Goal: Information Seeking & Learning: Find specific fact

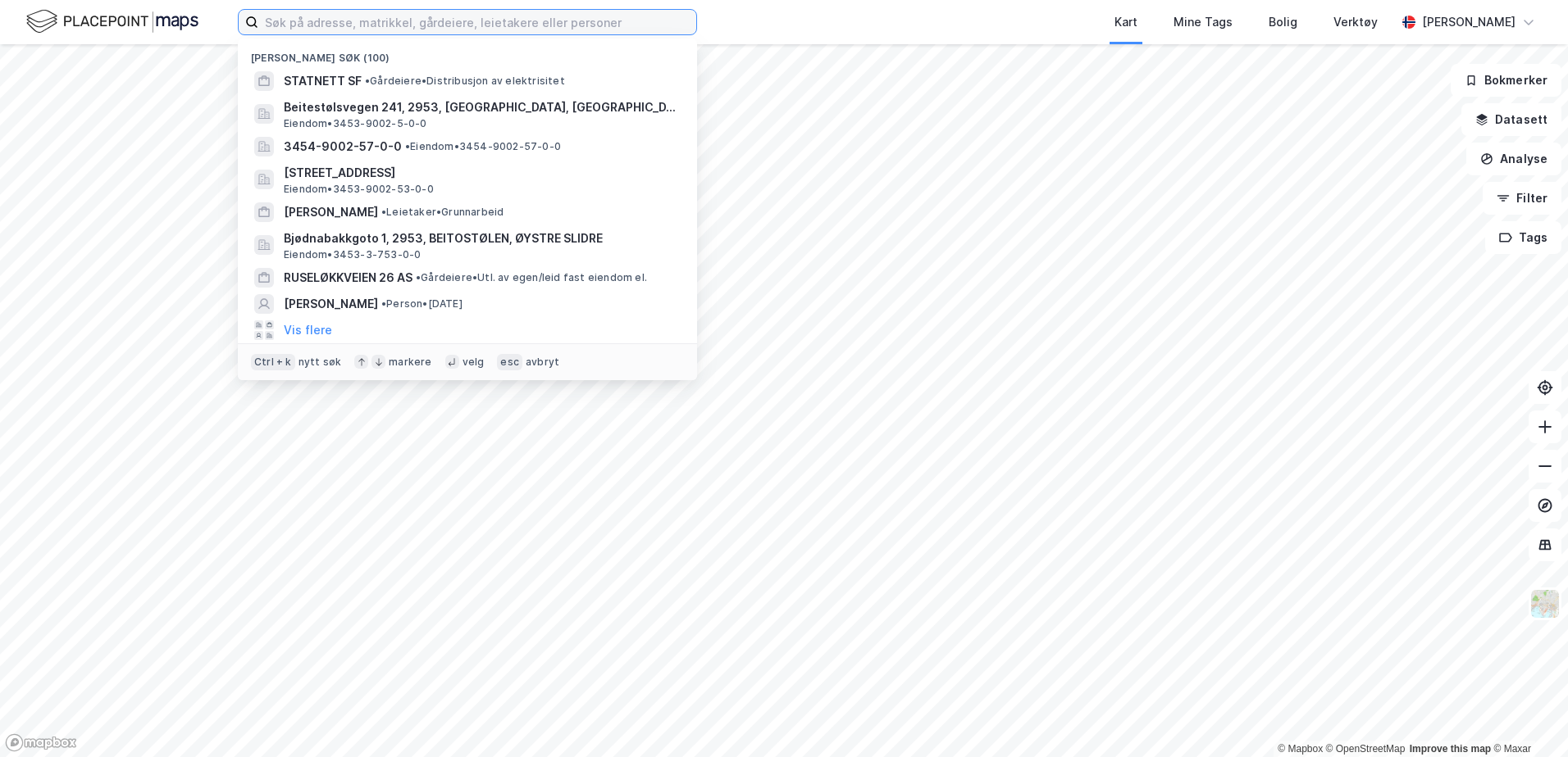
click at [520, 30] on input at bounding box center [477, 22] width 438 height 25
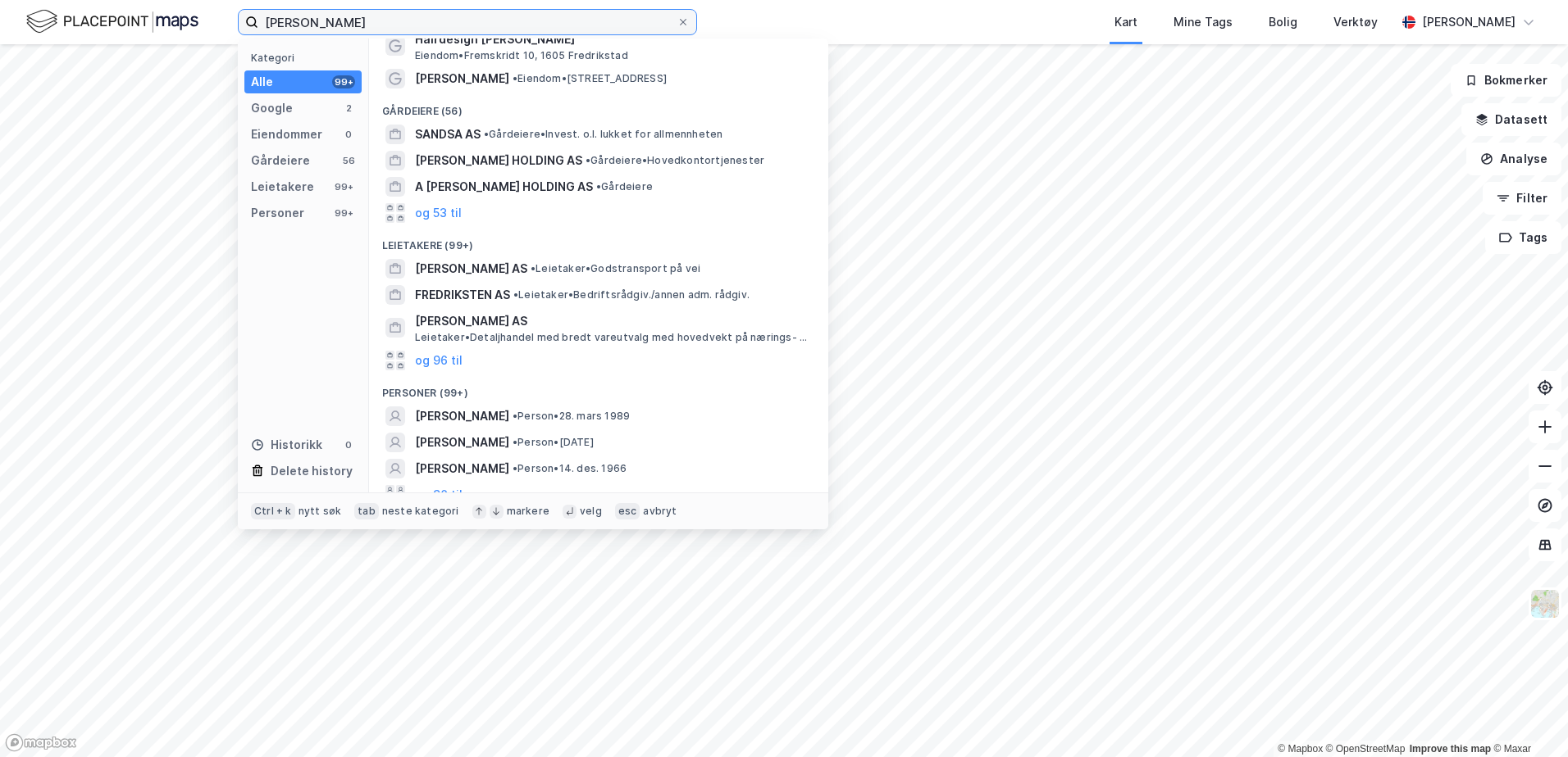
scroll to position [57, 0]
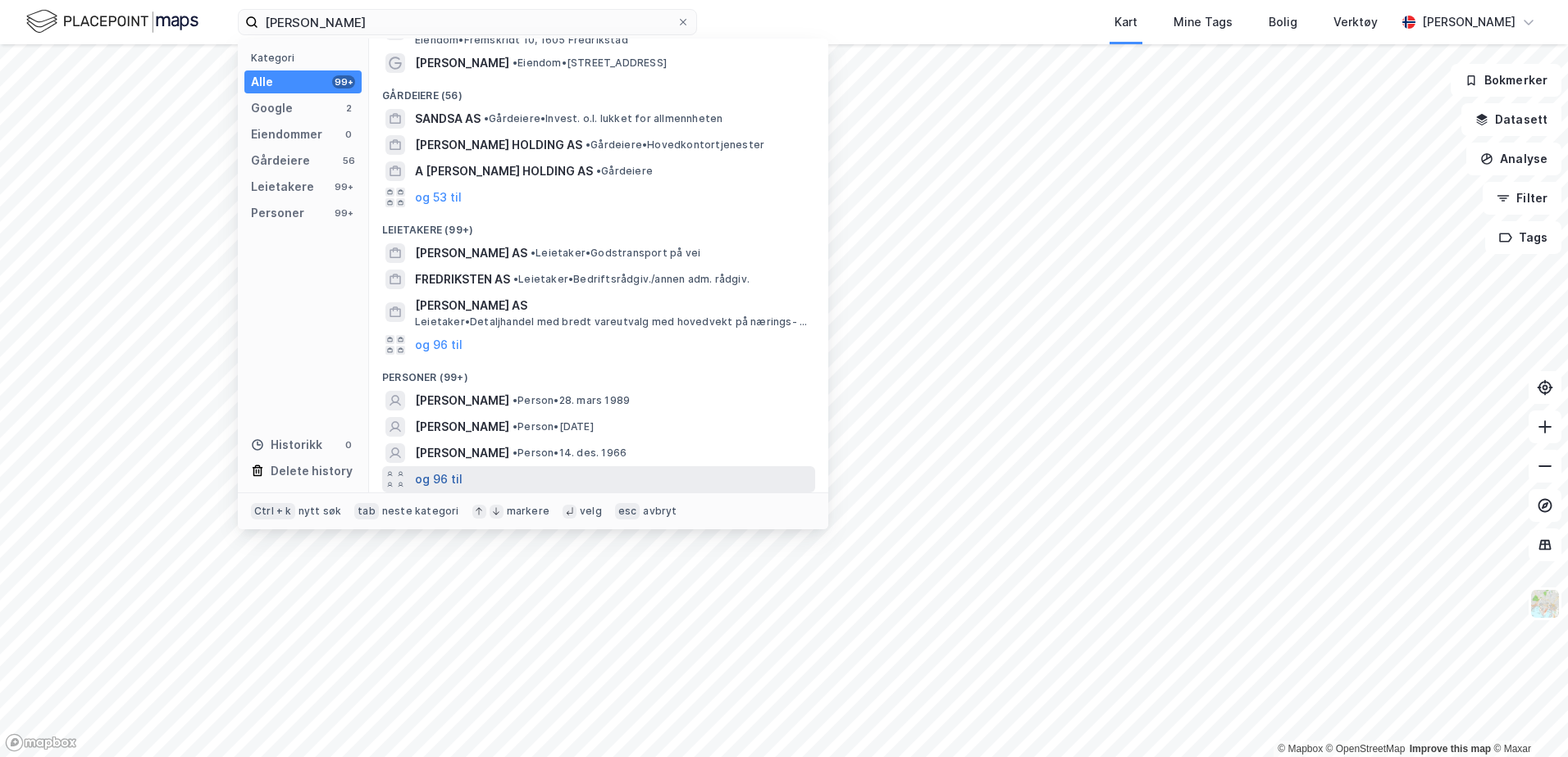
click at [434, 478] on button "og 96 til" at bounding box center [439, 479] width 47 height 20
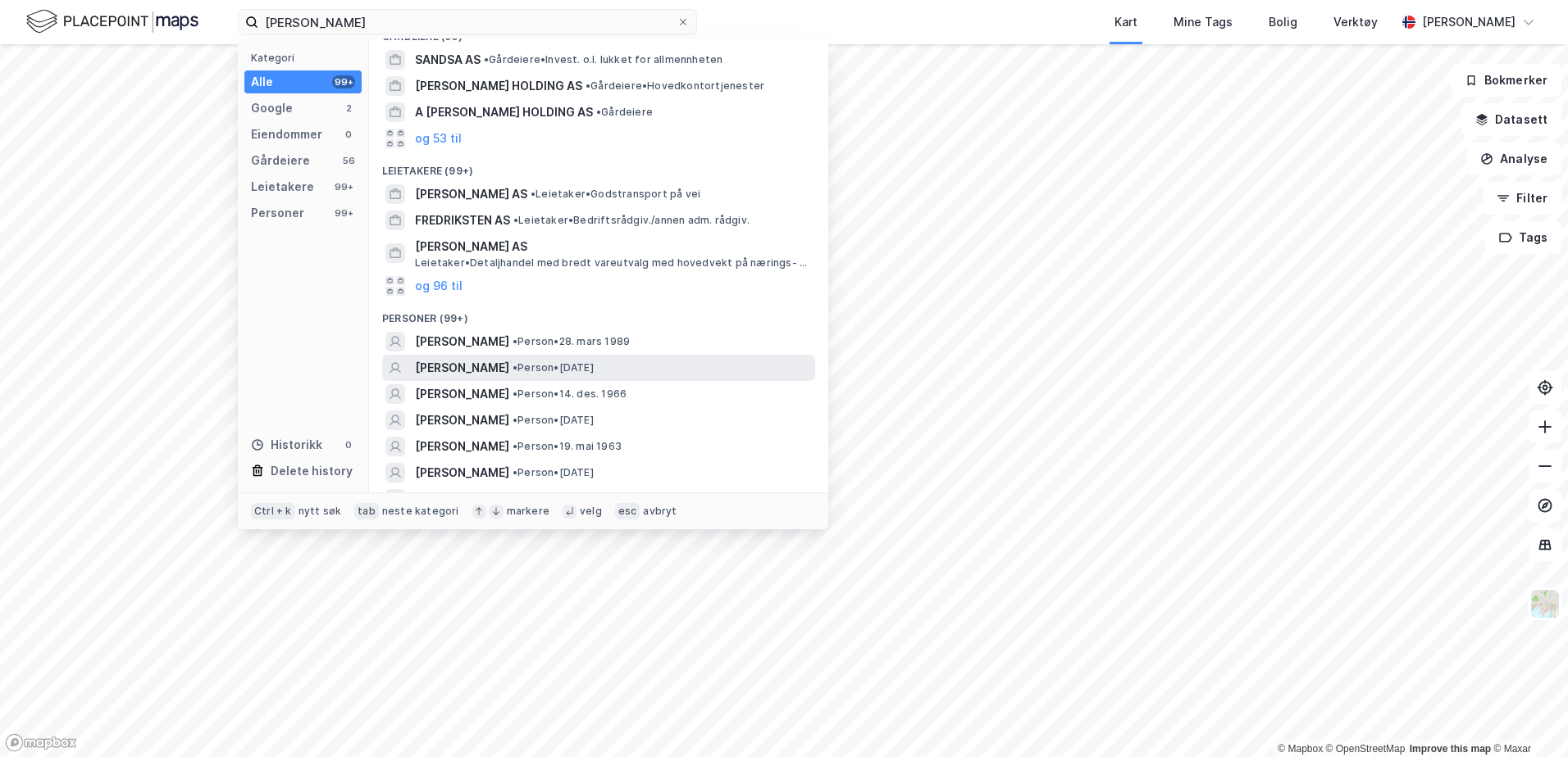
scroll to position [221, 0]
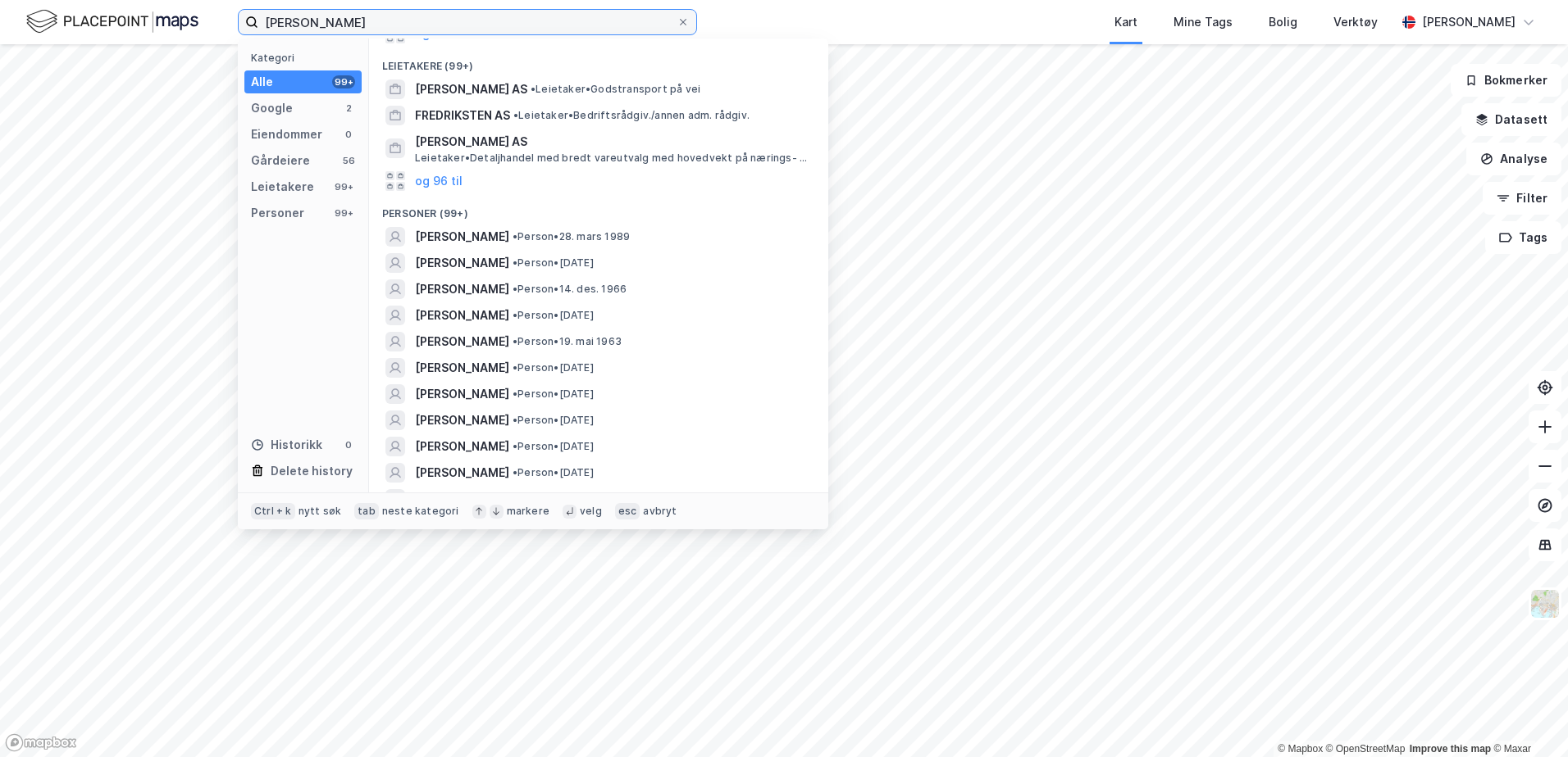
click at [313, 22] on input "[PERSON_NAME]" at bounding box center [467, 22] width 418 height 25
click at [305, 22] on input "[PERSON_NAME]" at bounding box center [467, 22] width 418 height 25
click at [307, 21] on input "[PERSON_NAME]" at bounding box center [467, 22] width 418 height 25
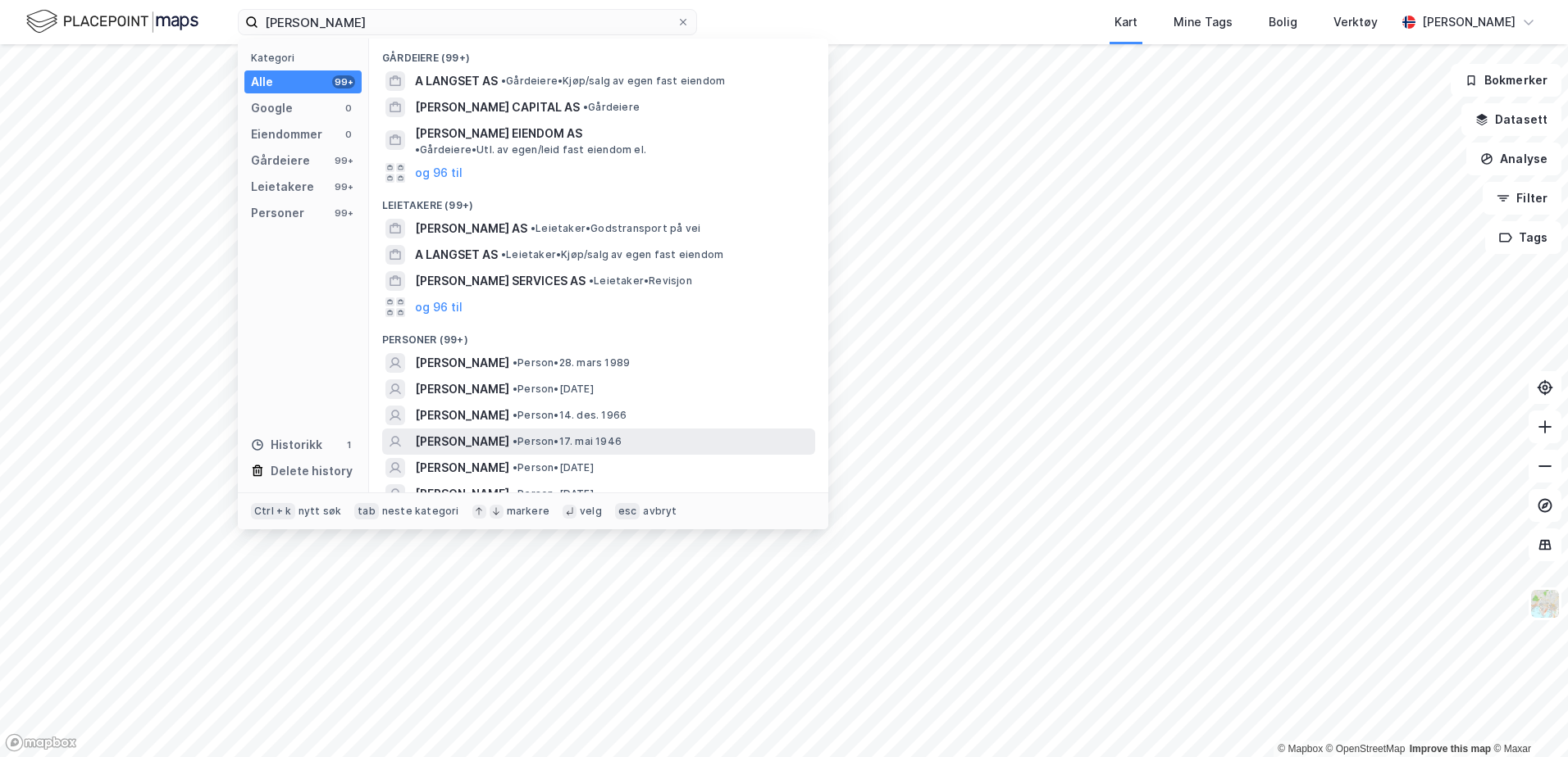
click at [481, 432] on span "[PERSON_NAME]" at bounding box center [462, 442] width 94 height 20
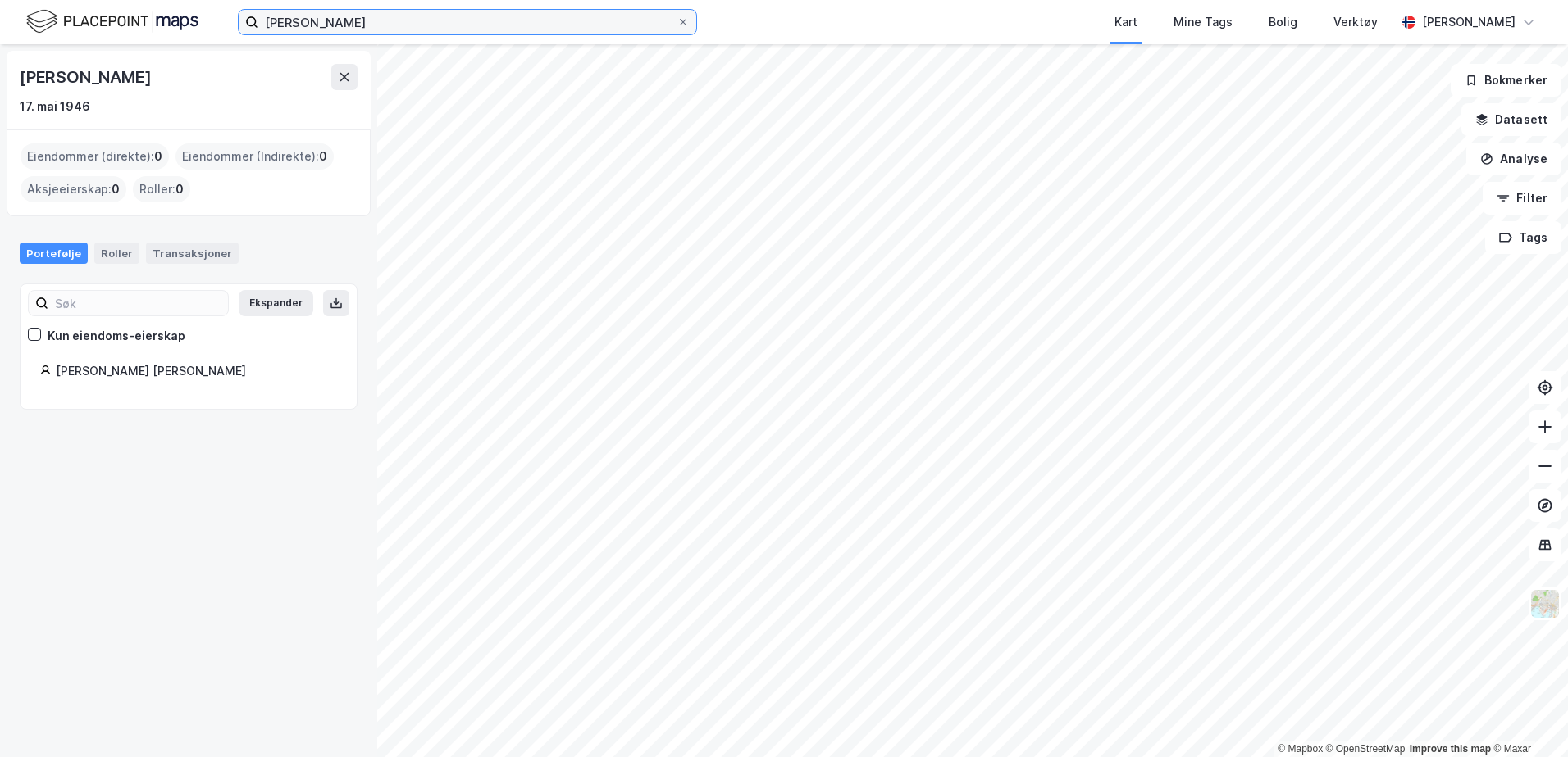
click at [394, 18] on input "[PERSON_NAME]" at bounding box center [467, 22] width 418 height 25
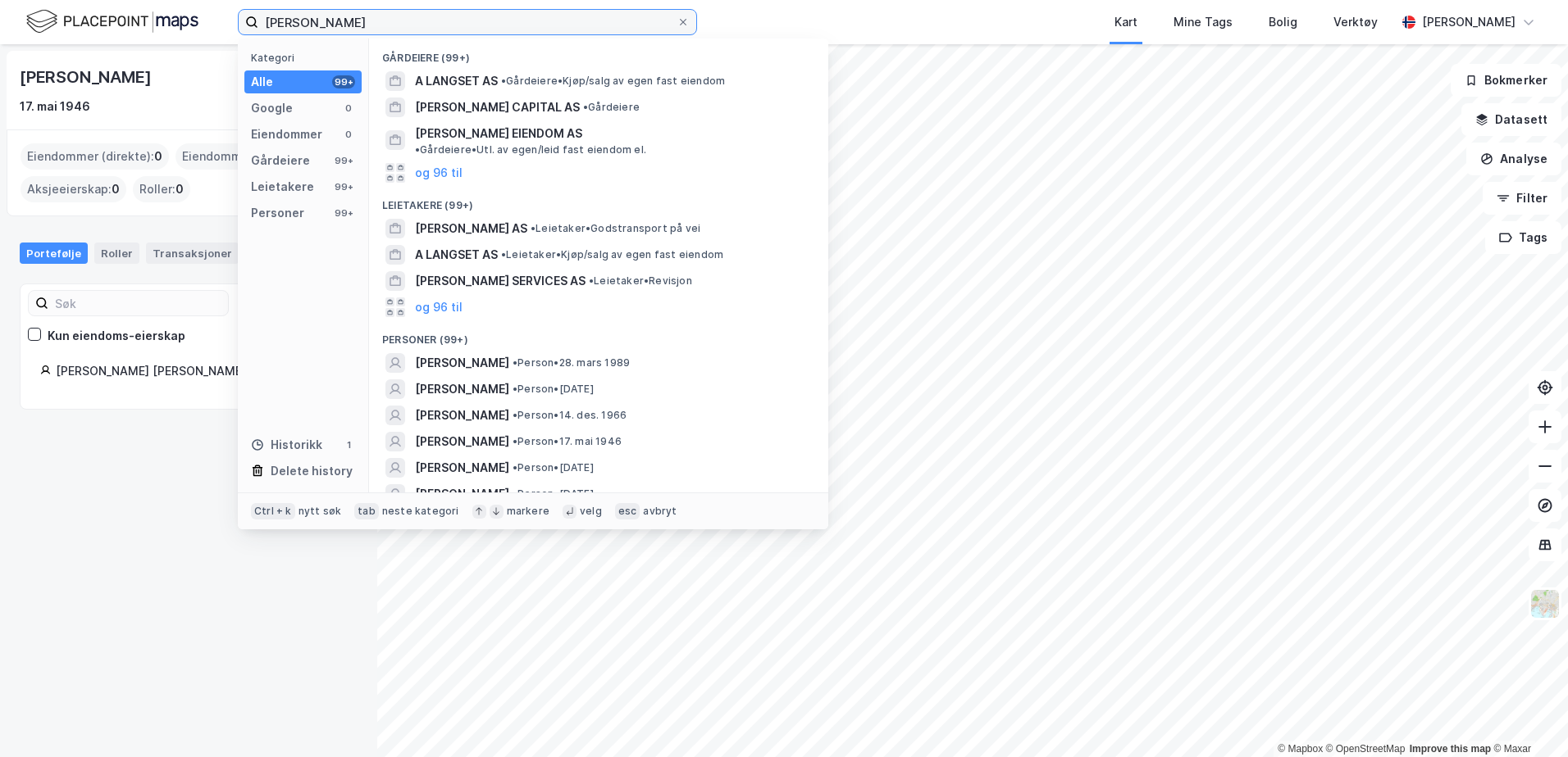
click at [305, 22] on input "[PERSON_NAME]" at bounding box center [467, 22] width 418 height 25
click at [464, 27] on input "[PERSON_NAME]" at bounding box center [467, 22] width 418 height 25
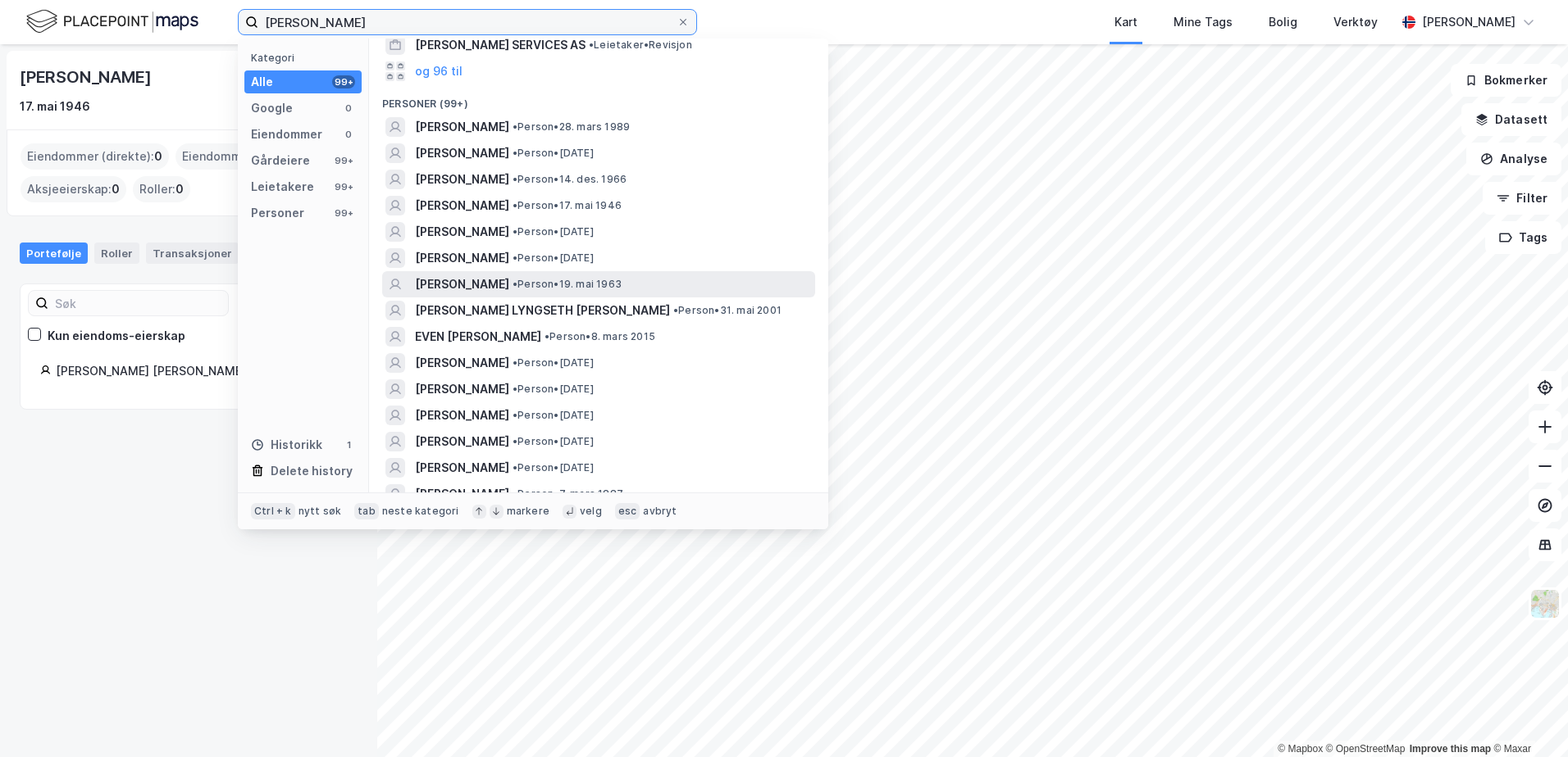
scroll to position [246, 0]
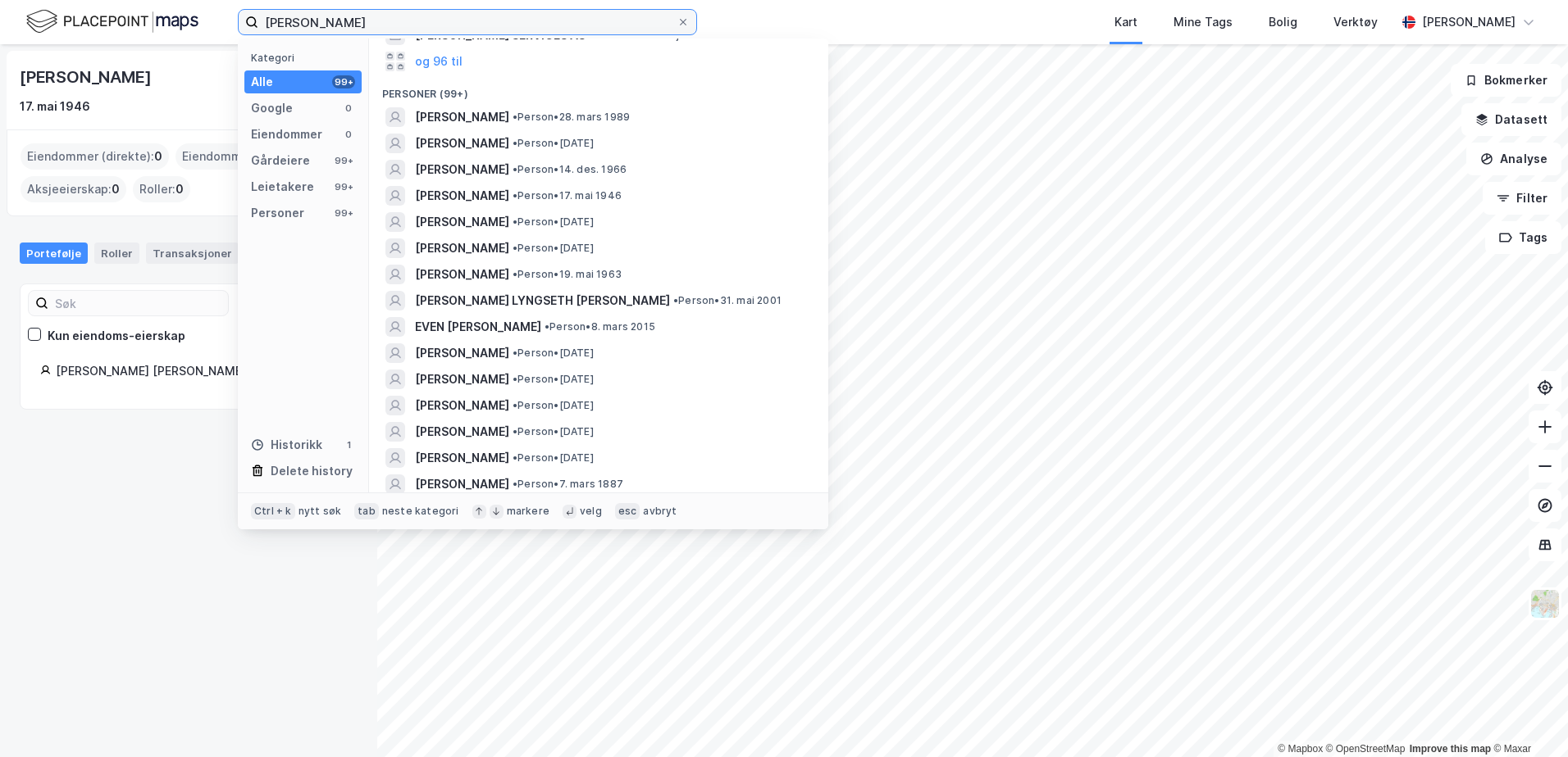
drag, startPoint x: 489, startPoint y: 27, endPoint x: -3, endPoint y: -46, distance: 497.4
click at [0, 0] on html "[PERSON_NAME] Kategori Alle 99+ Google 0 Eiendommer 0 Gårdeiere 99+ Leietakere …" at bounding box center [784, 378] width 1568 height 757
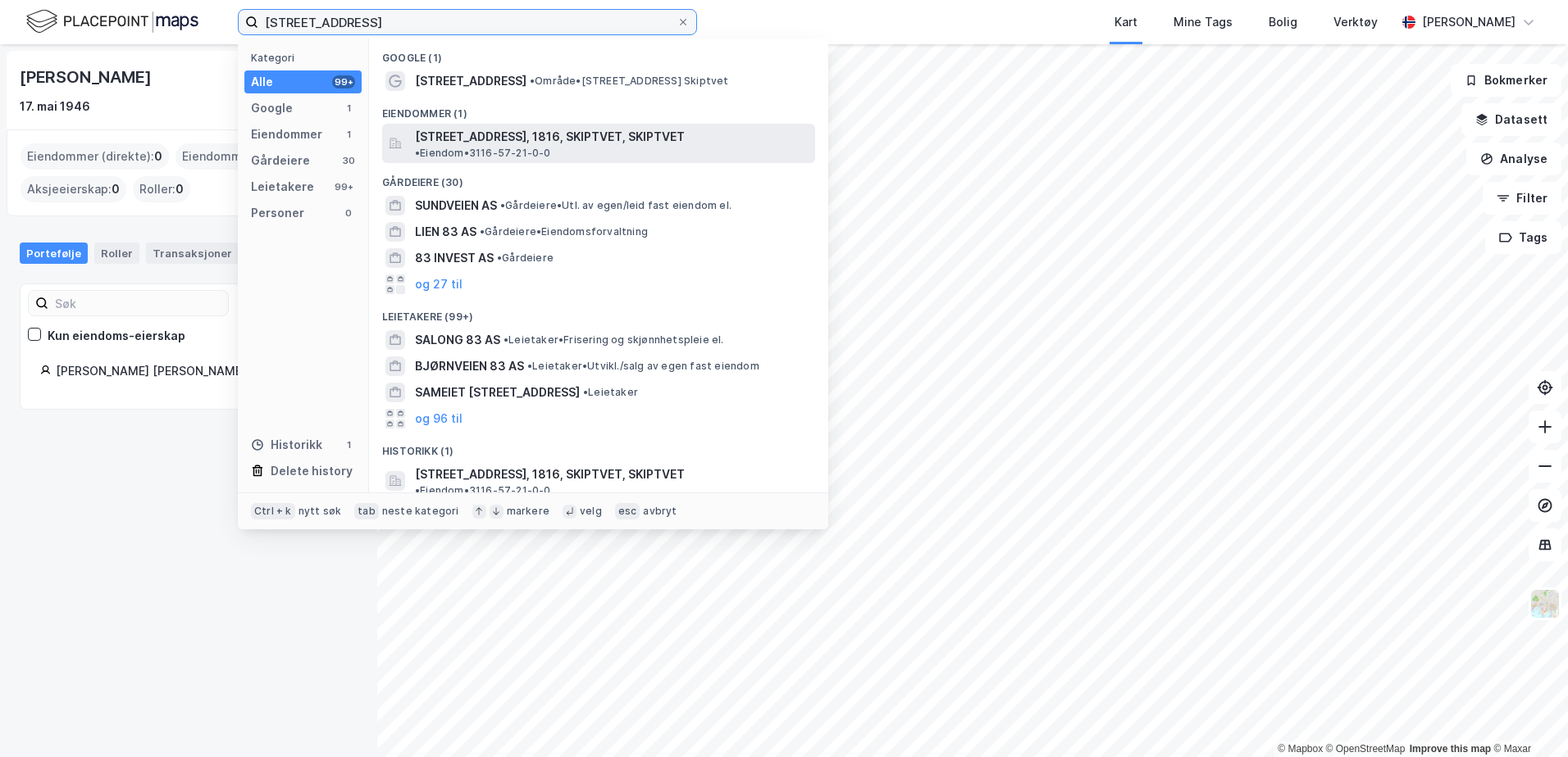
type input "[STREET_ADDRESS]"
click at [552, 141] on span "[STREET_ADDRESS], 1816, SKIPTVET, SKIPTVET" at bounding box center [550, 137] width 270 height 20
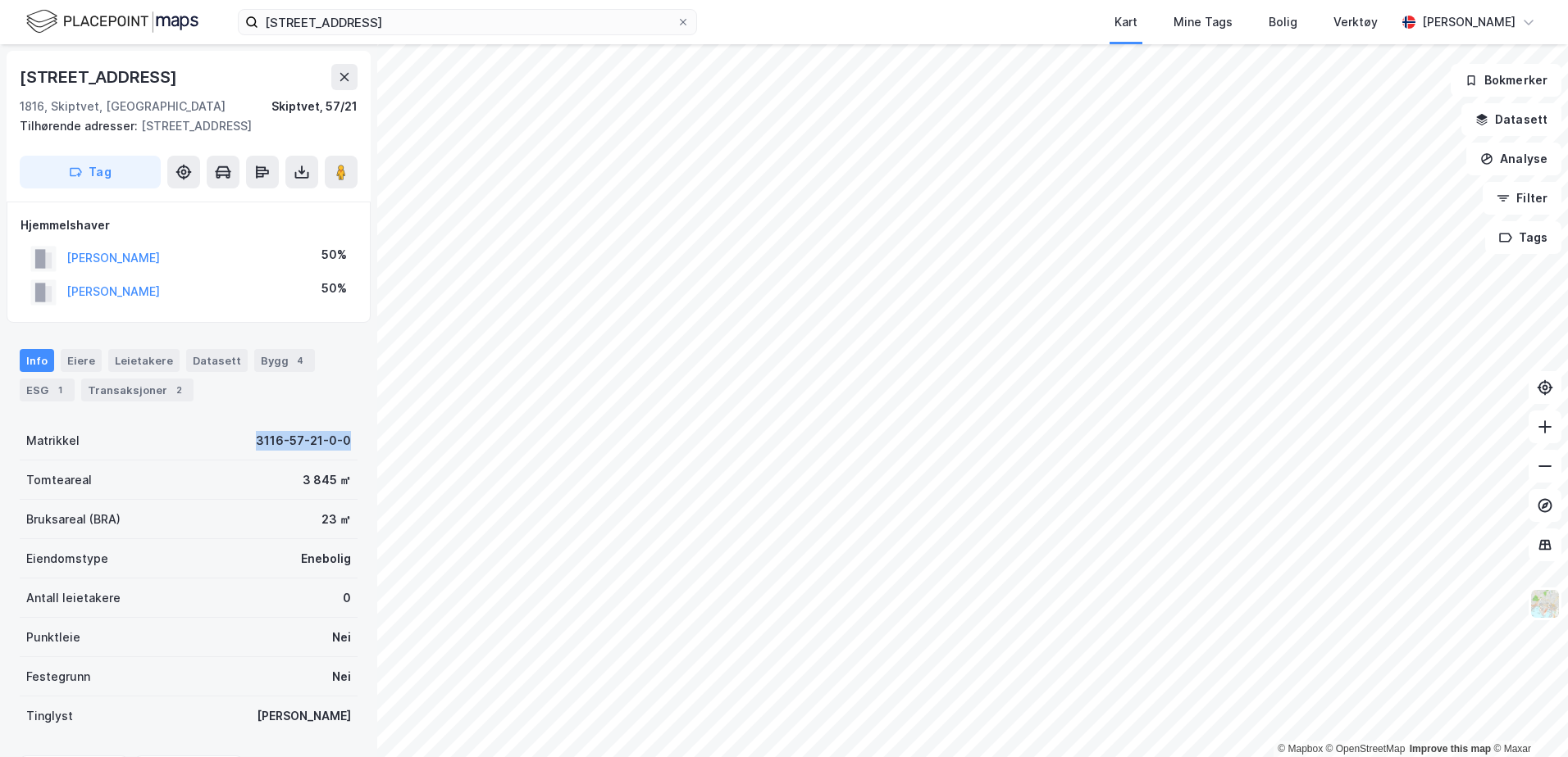
drag, startPoint x: 344, startPoint y: 444, endPoint x: 240, endPoint y: 452, distance: 104.3
click at [240, 452] on div "Matrikkel 3116-57-21-0-0" at bounding box center [189, 441] width 338 height 40
copy div "3116-57-21-0-0"
click at [242, 448] on div "Matrikkel 3116-57-21-0-0" at bounding box center [189, 441] width 338 height 40
drag, startPoint x: 241, startPoint y: 452, endPoint x: 257, endPoint y: 453, distance: 16.0
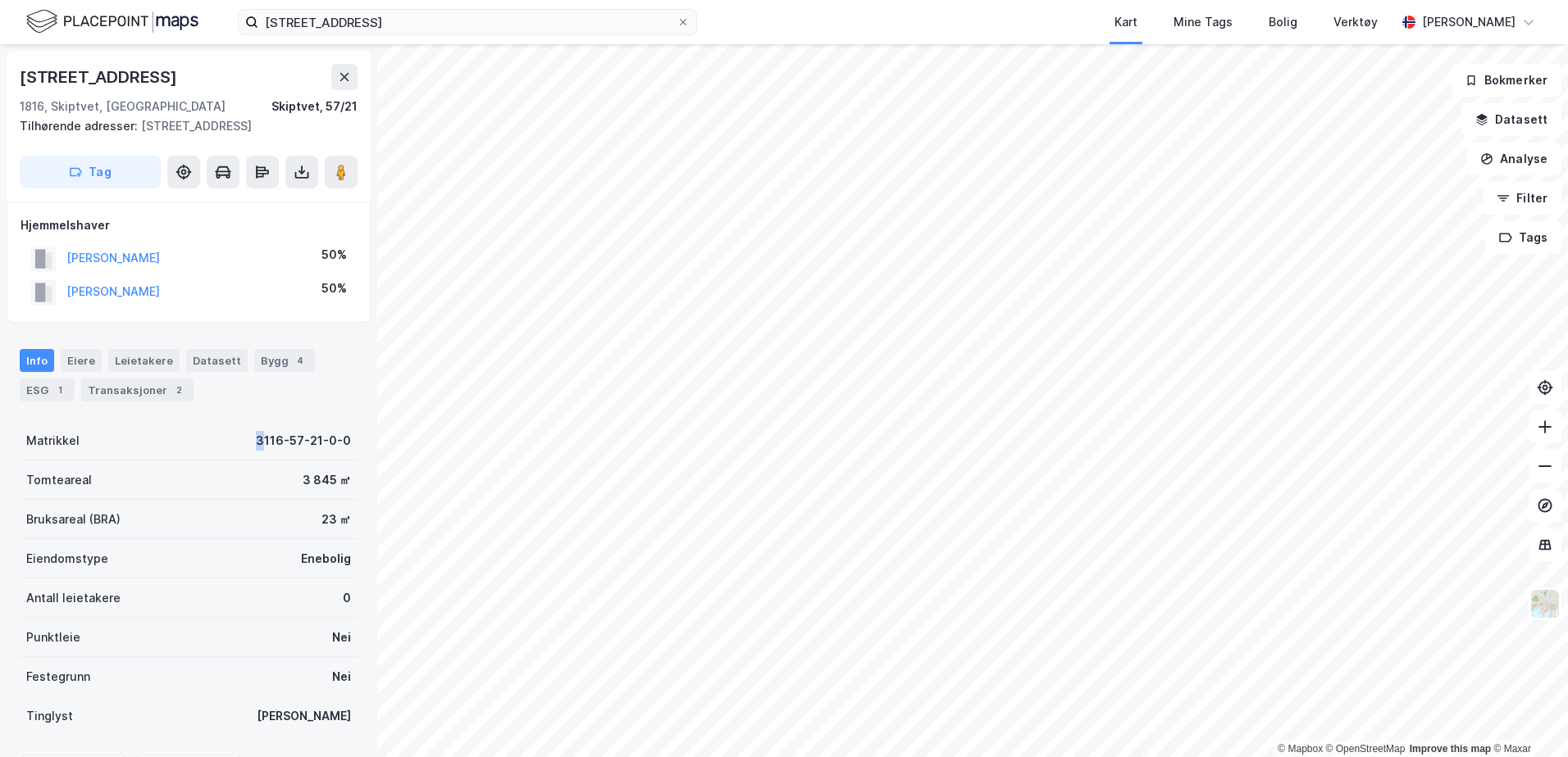
click at [257, 453] on div "Matrikkel 3116-57-21-0-0" at bounding box center [189, 441] width 338 height 40
